Goal: Navigation & Orientation: Find specific page/section

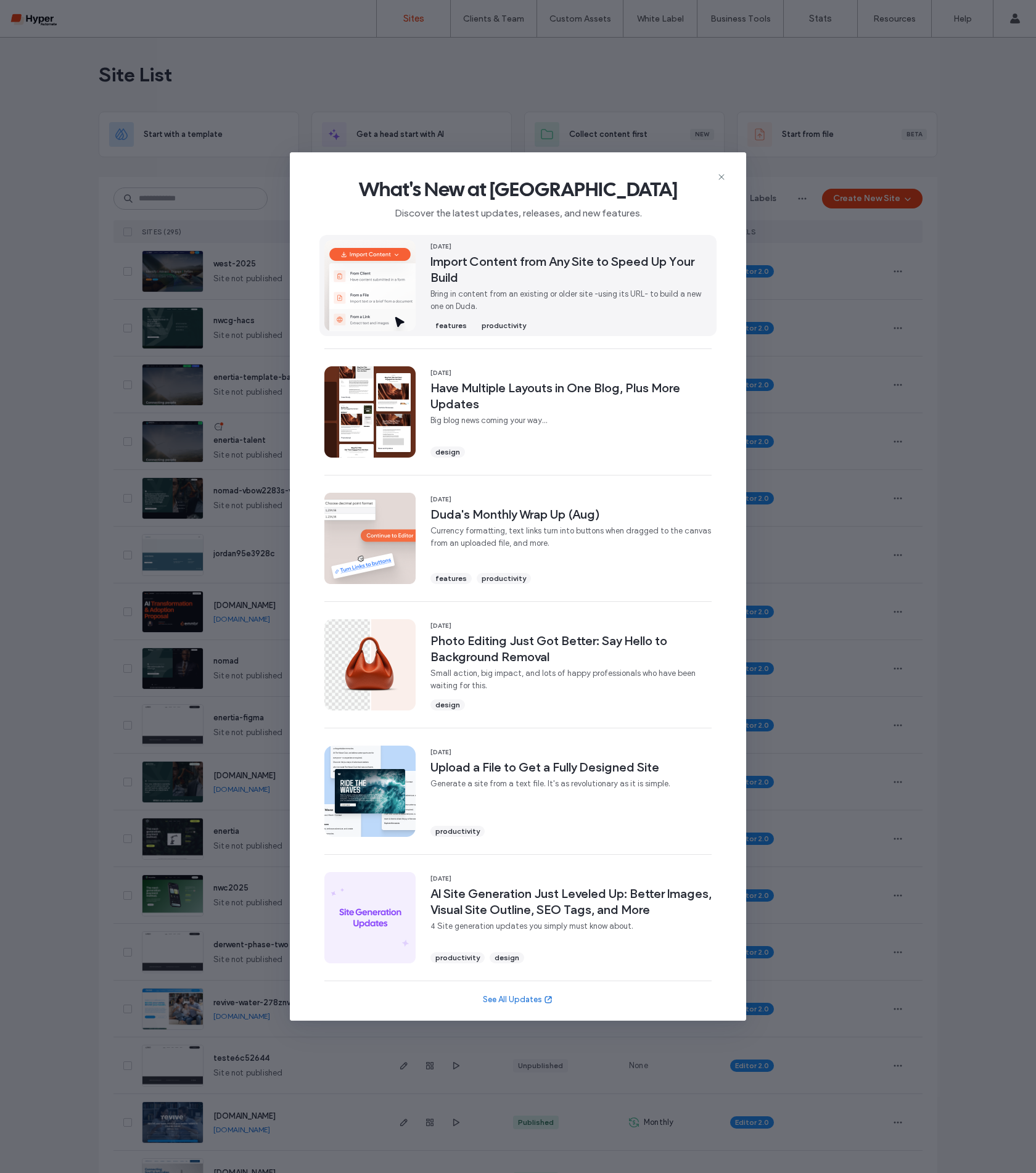
click at [499, 293] on span "Bring in content from an existing or older site -using its URL- to build a new …" at bounding box center [571, 300] width 281 height 24
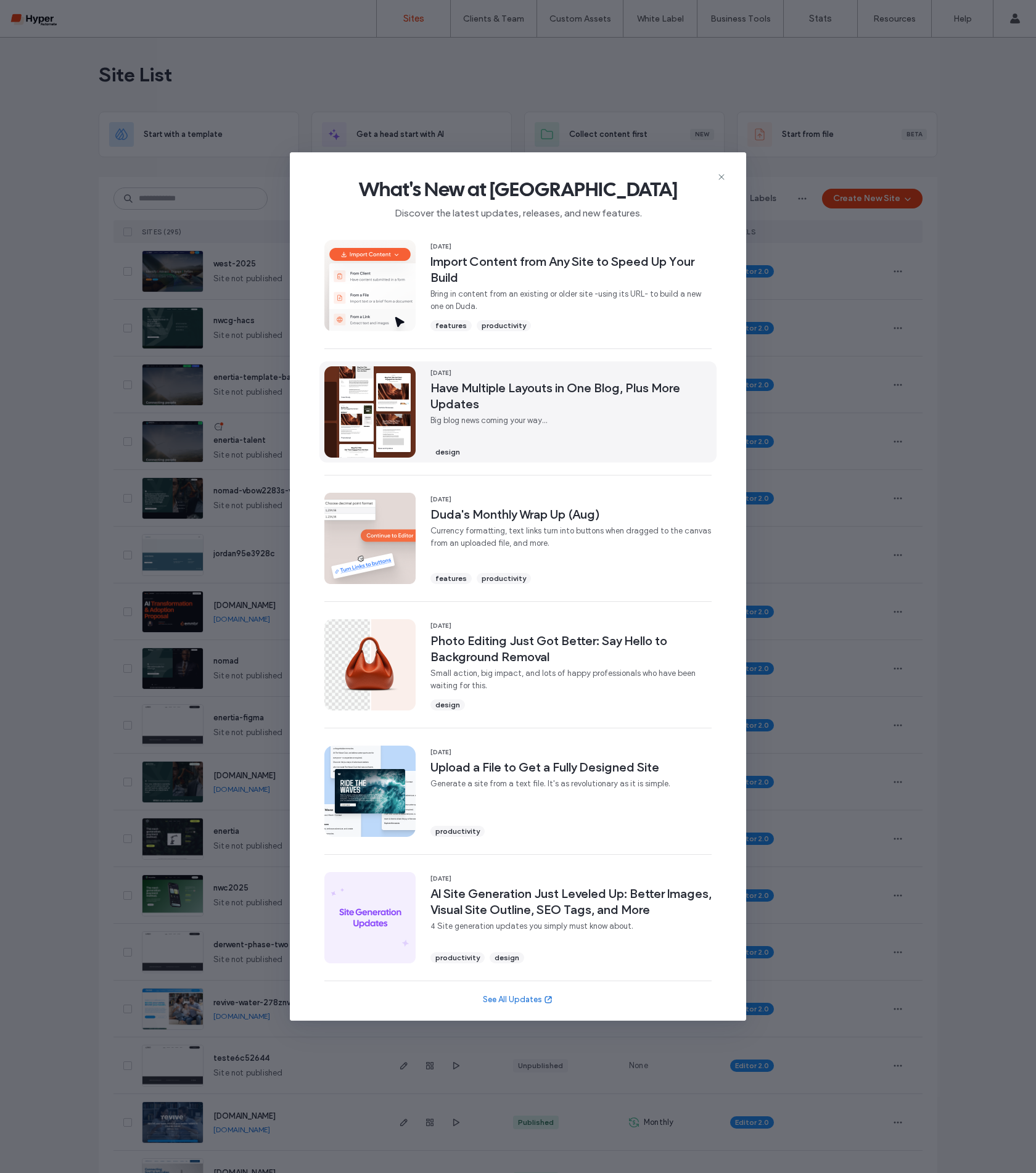
click at [469, 382] on span "Have Multiple Layouts in One Blog, Plus More Updates" at bounding box center [571, 396] width 281 height 32
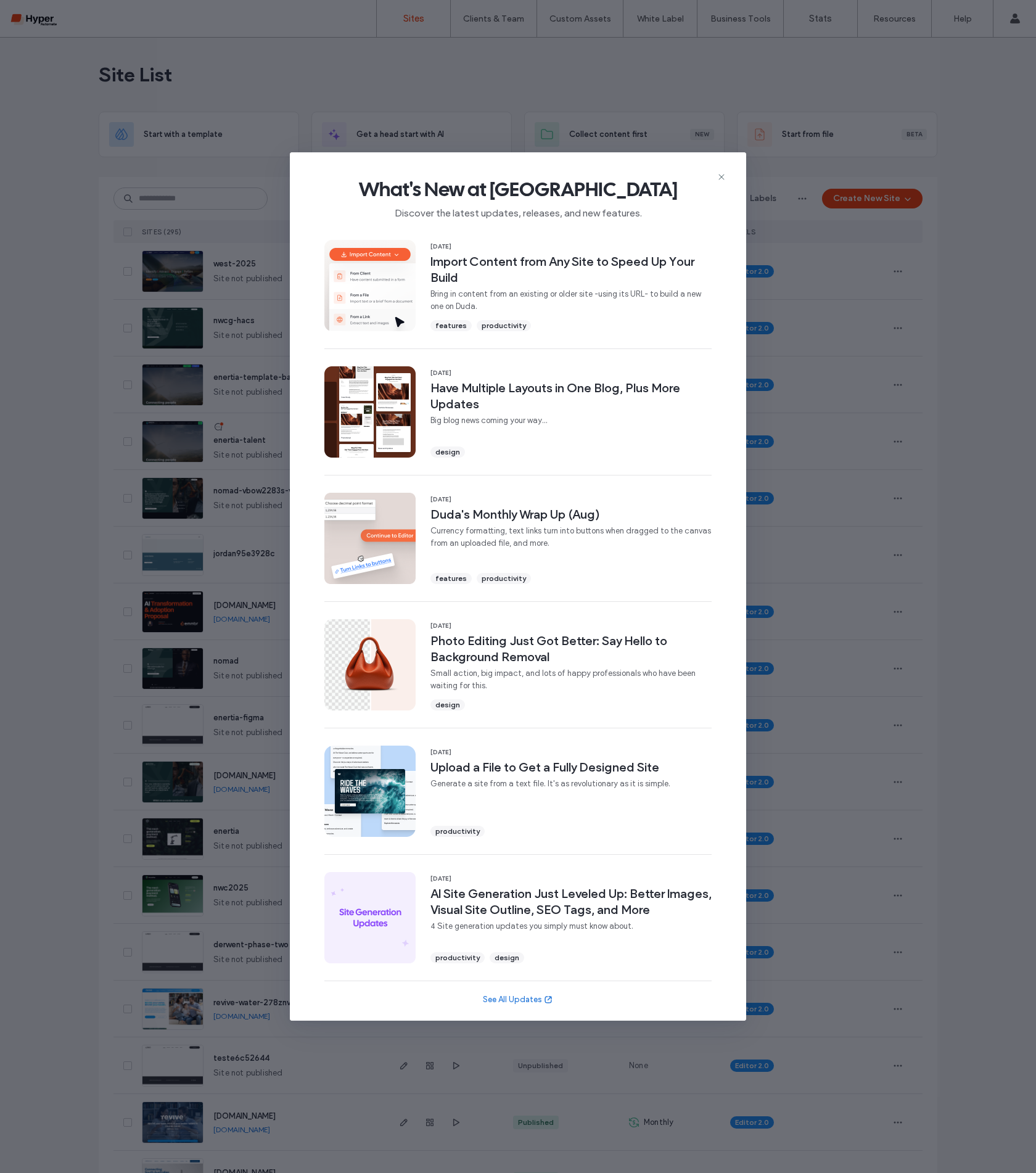
click at [239, 200] on div "What's New at Duda Discover the latest updates, releases, and new features. 17 …" at bounding box center [518, 586] width 1036 height 1173
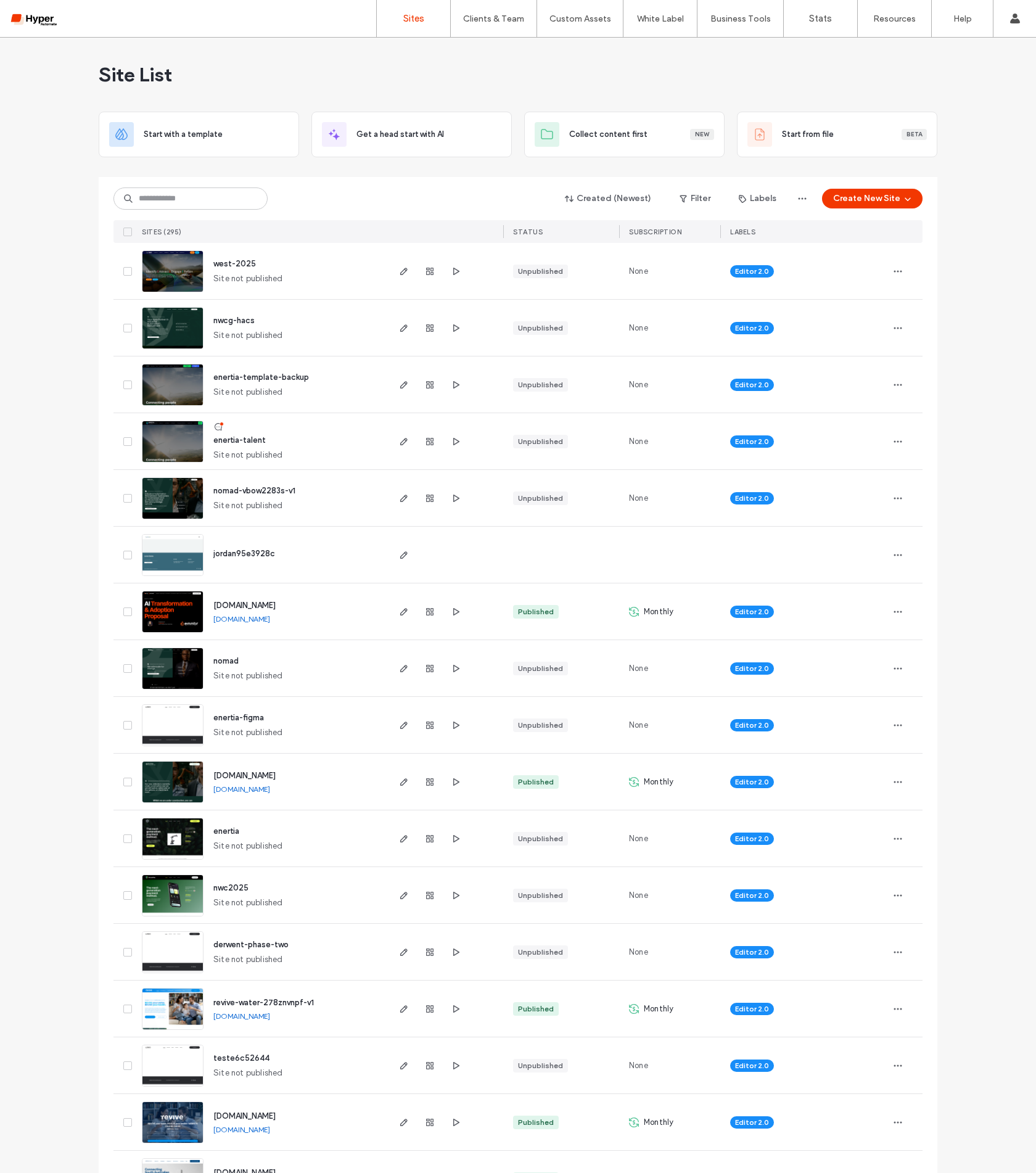
click at [258, 442] on span "enertia-talent" at bounding box center [239, 439] width 52 height 9
